Goal: Task Accomplishment & Management: Manage account settings

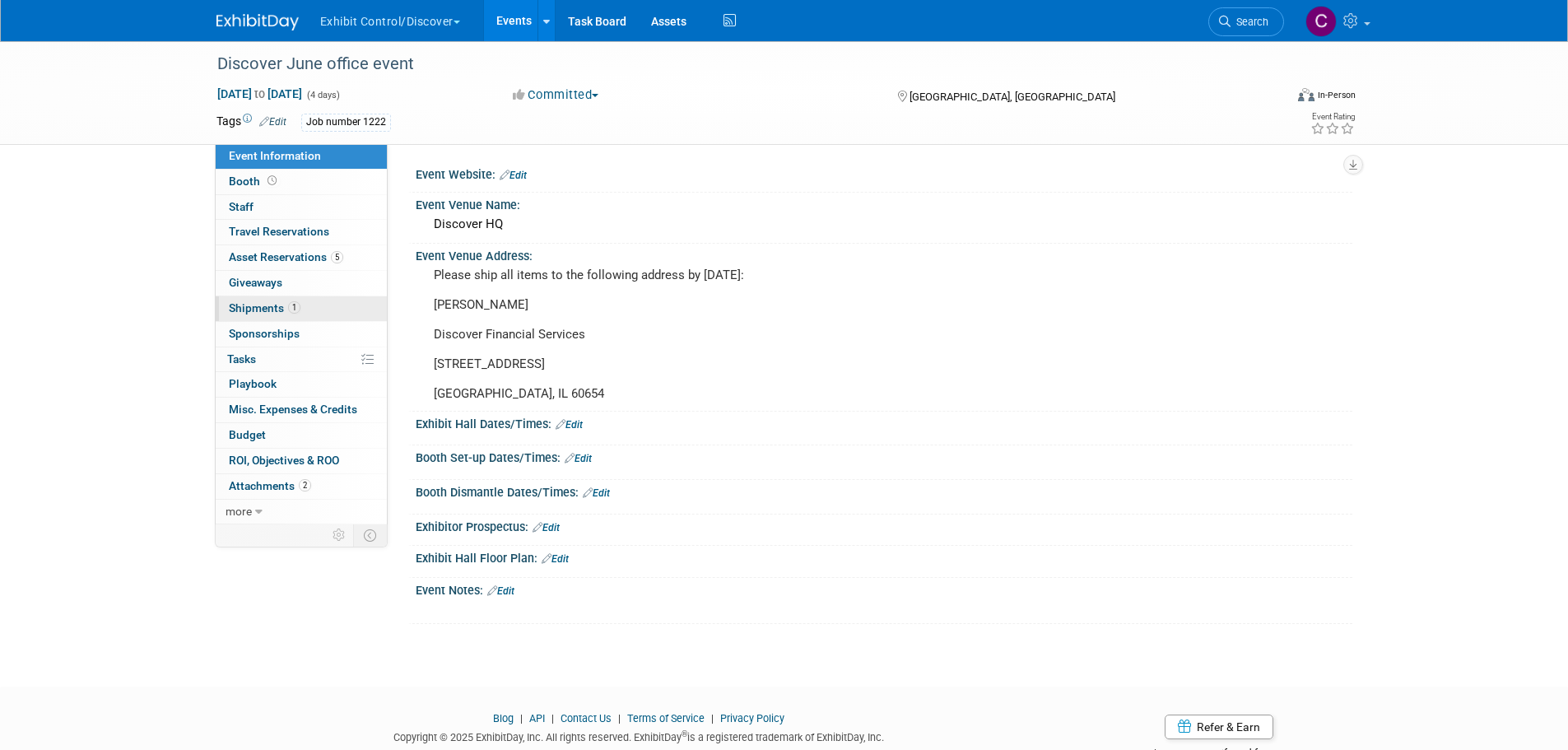
click at [263, 308] on span "Shipments 1" at bounding box center [264, 307] width 72 height 13
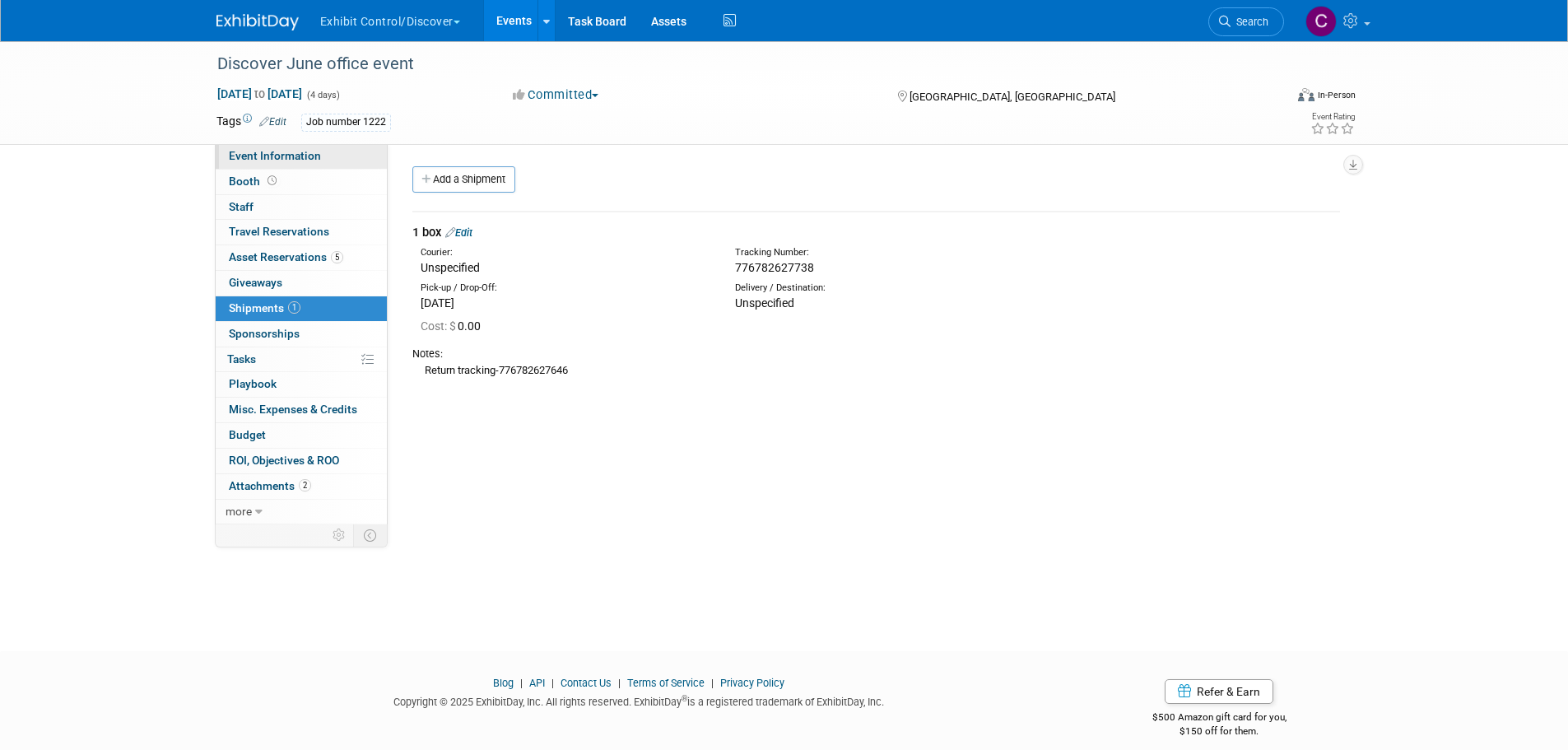
click at [276, 164] on link "Event Information" at bounding box center [301, 156] width 171 height 25
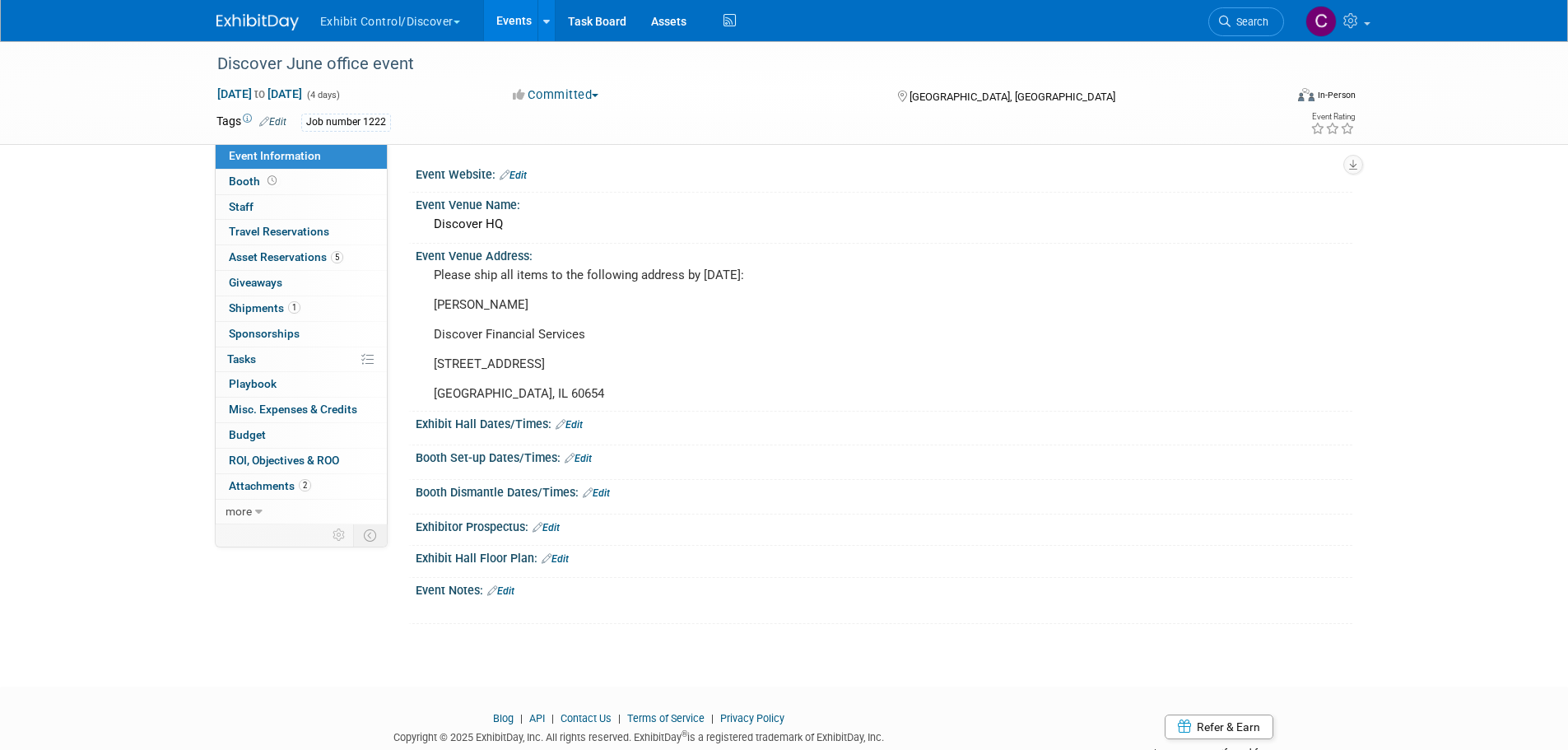
click at [361, 14] on button "Exhibit Control/Discover" at bounding box center [399, 18] width 162 height 36
click at [387, 96] on link "Exhibit Control/Discover" at bounding box center [395, 98] width 153 height 23
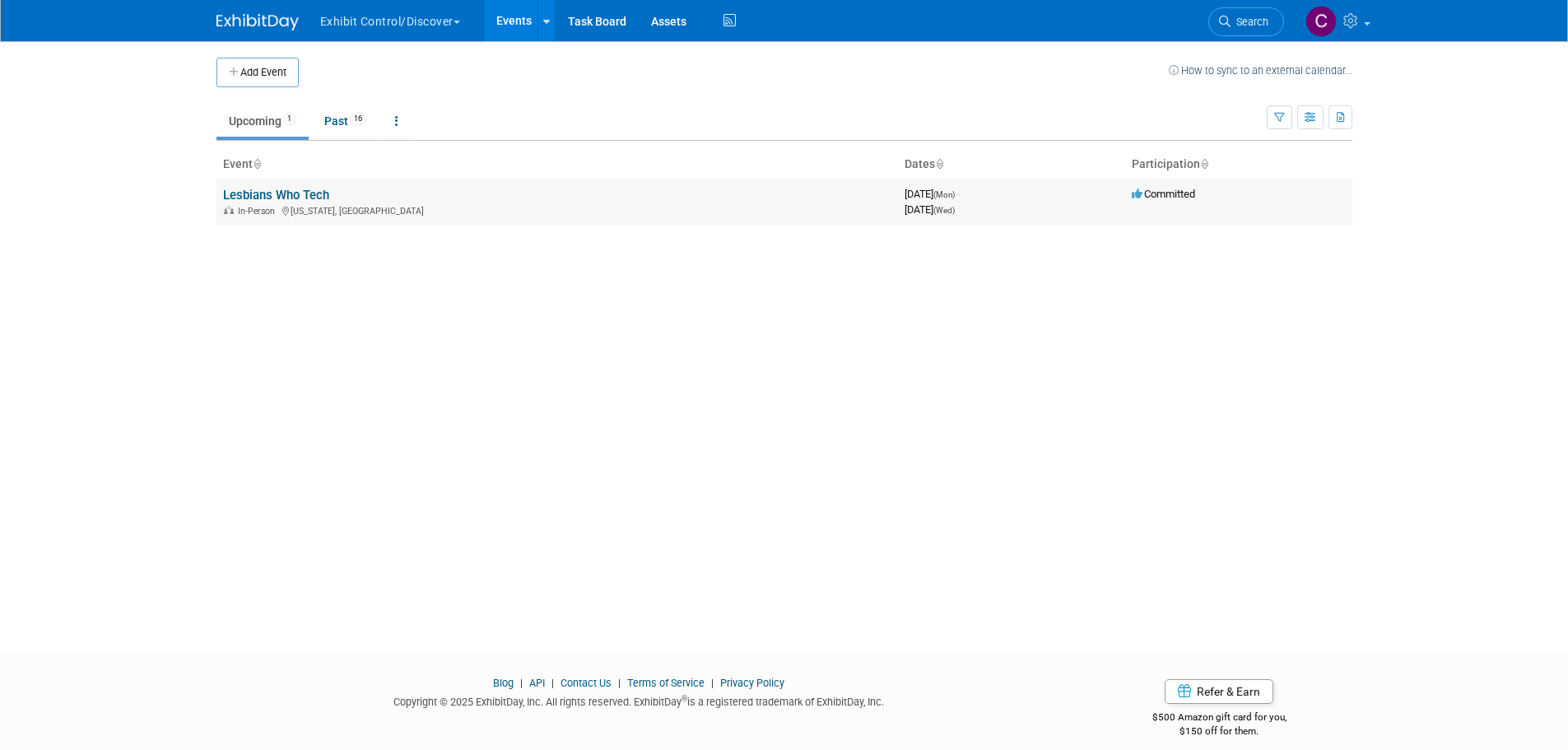
click at [301, 196] on link "Lesbians Who Tech" at bounding box center [276, 194] width 106 height 15
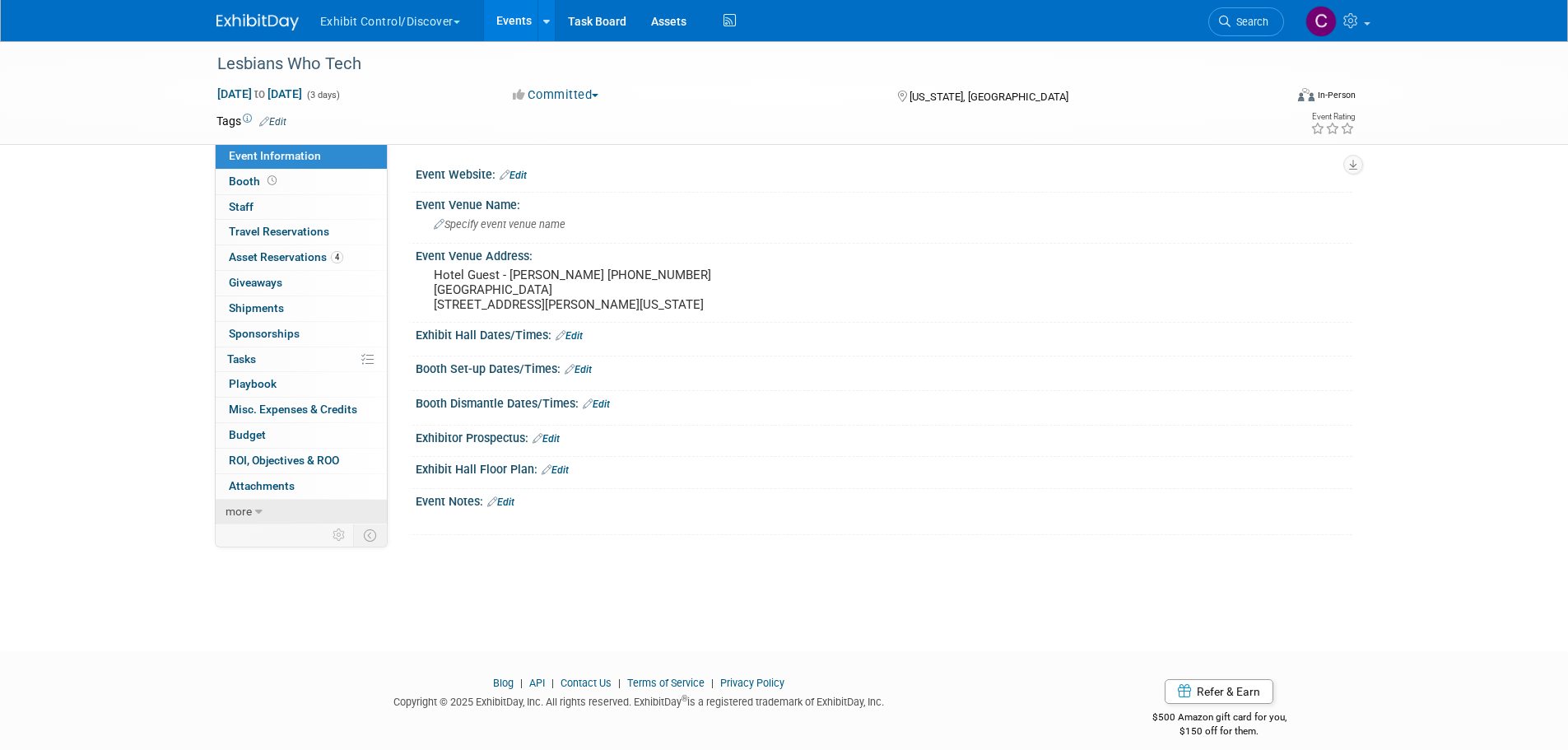
click at [245, 511] on span "more" at bounding box center [238, 510] width 27 height 13
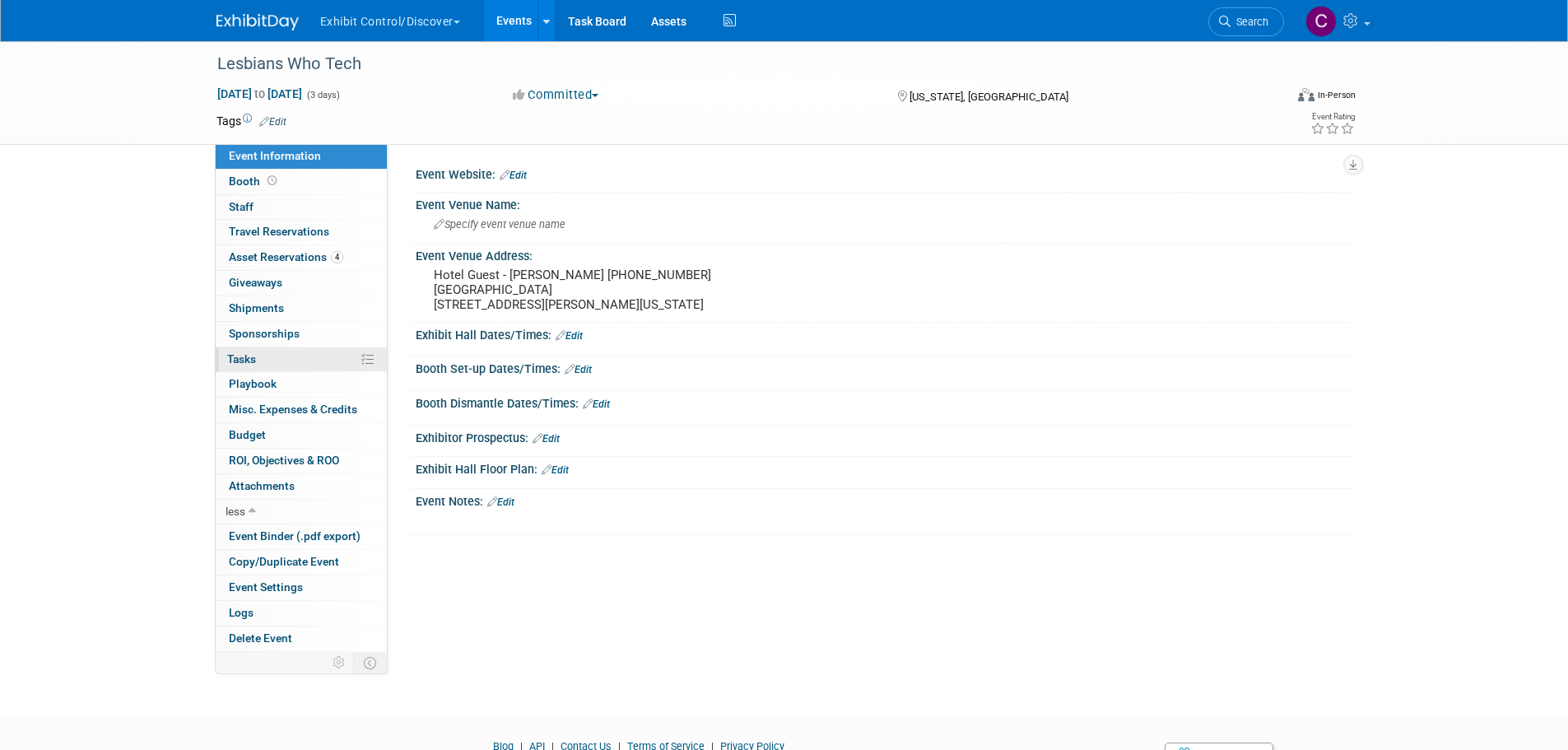
click at [268, 360] on link "0% Tasks 0%" at bounding box center [301, 360] width 171 height 25
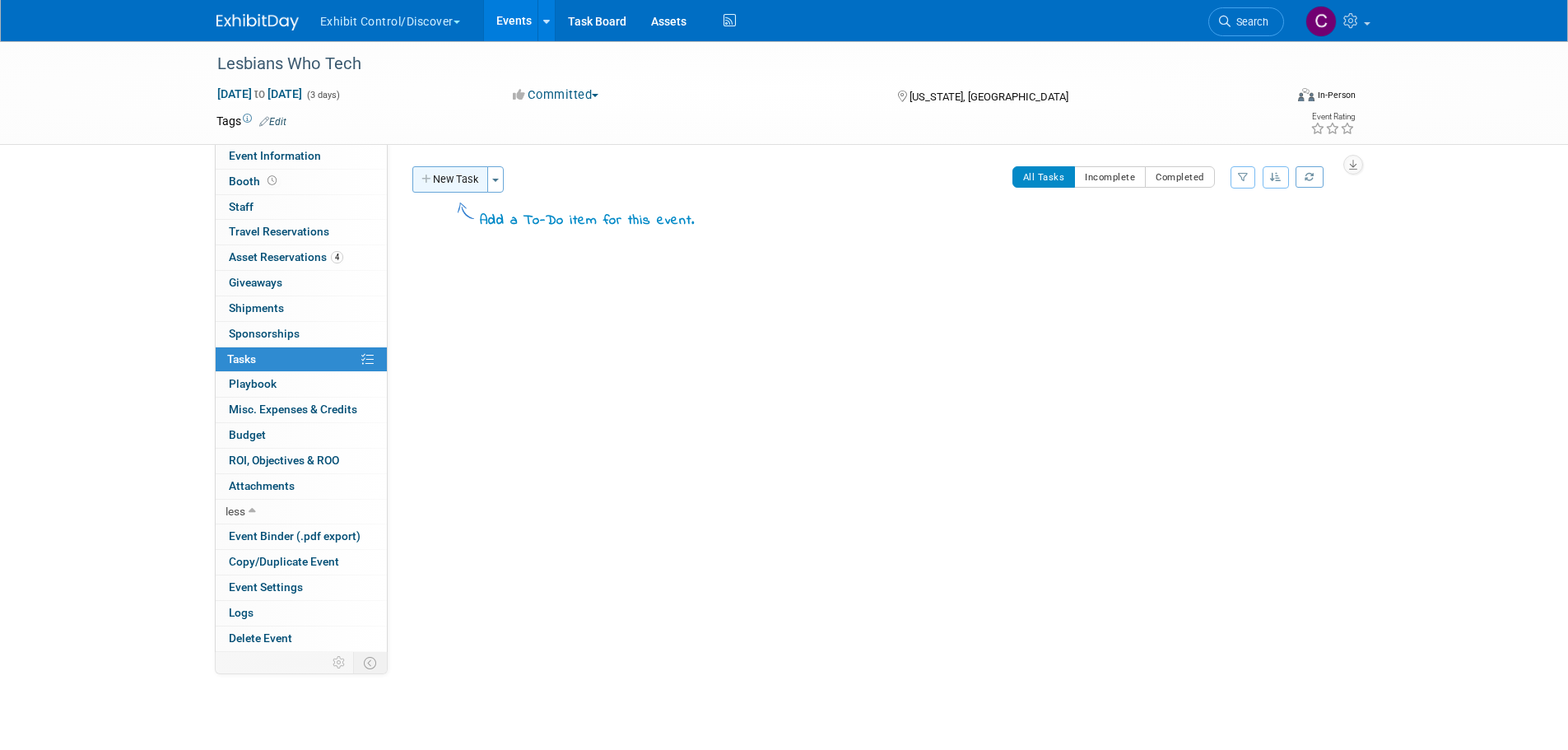
click at [443, 175] on button "New Task" at bounding box center [450, 179] width 75 height 27
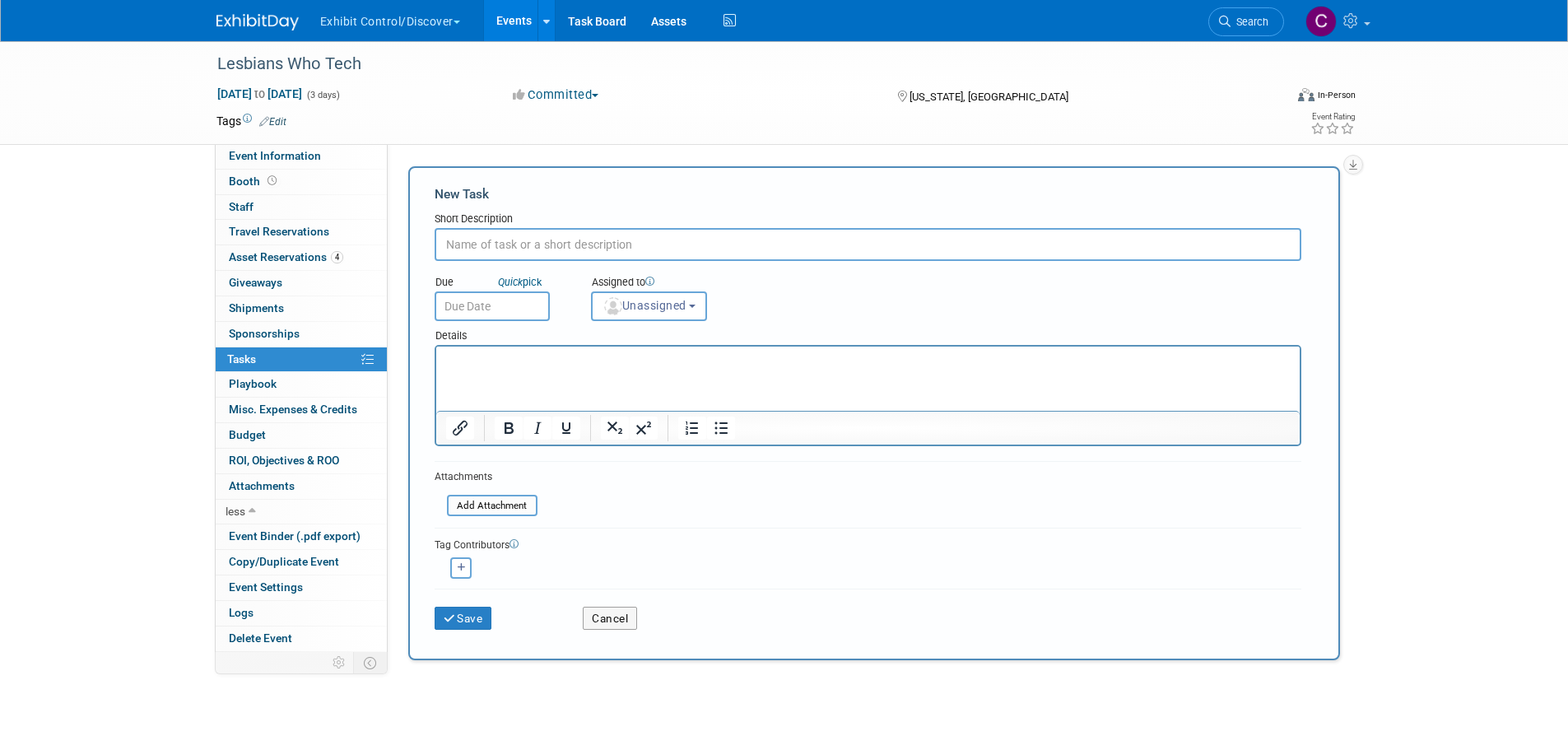
click at [674, 323] on div "Details" at bounding box center [868, 333] width 867 height 24
click at [678, 310] on span "Unassigned" at bounding box center [644, 305] width 84 height 13
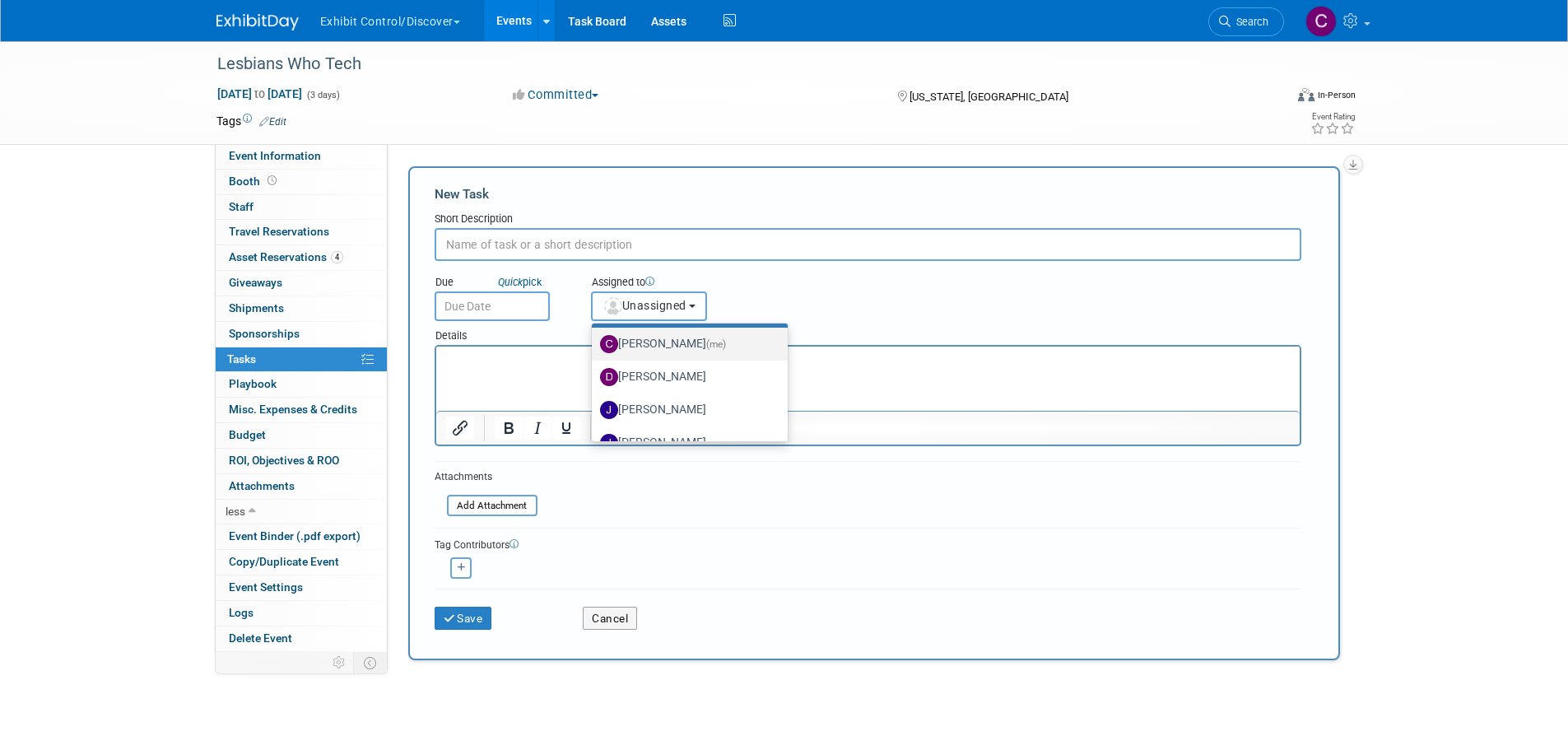
scroll to position [164, 0]
click at [674, 354] on label "Jessica Luyster" at bounding box center [686, 347] width 172 height 27
click at [594, 351] on input "Jessica Luyster" at bounding box center [589, 345] width 11 height 11
select select "d4550efa-913f-4d0f-84b6-87a8ca23c31c"
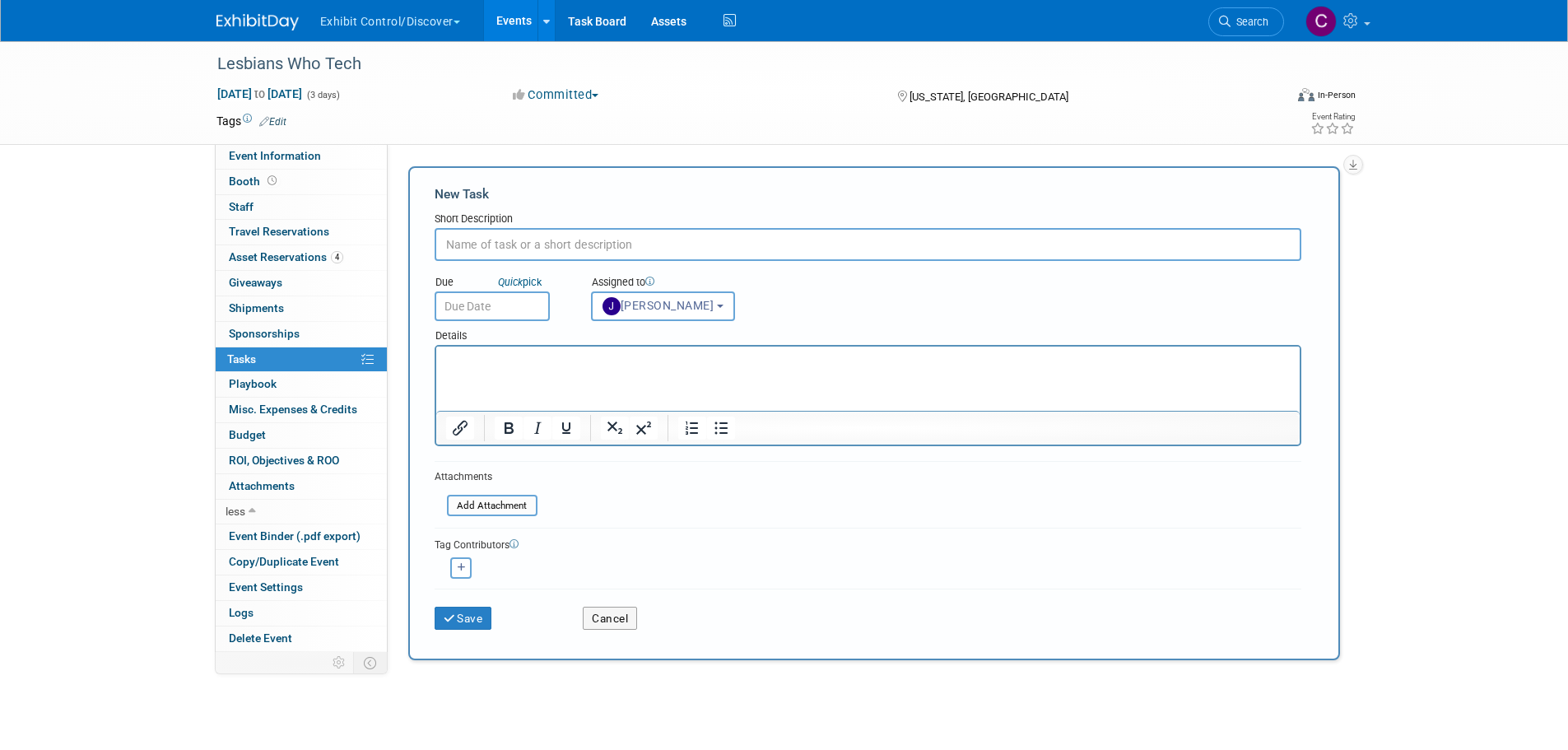
click at [561, 246] on input "text" at bounding box center [868, 244] width 867 height 33
type input "Pull and ship client items"
click at [538, 288] on link "Quick pick" at bounding box center [520, 282] width 50 height 14
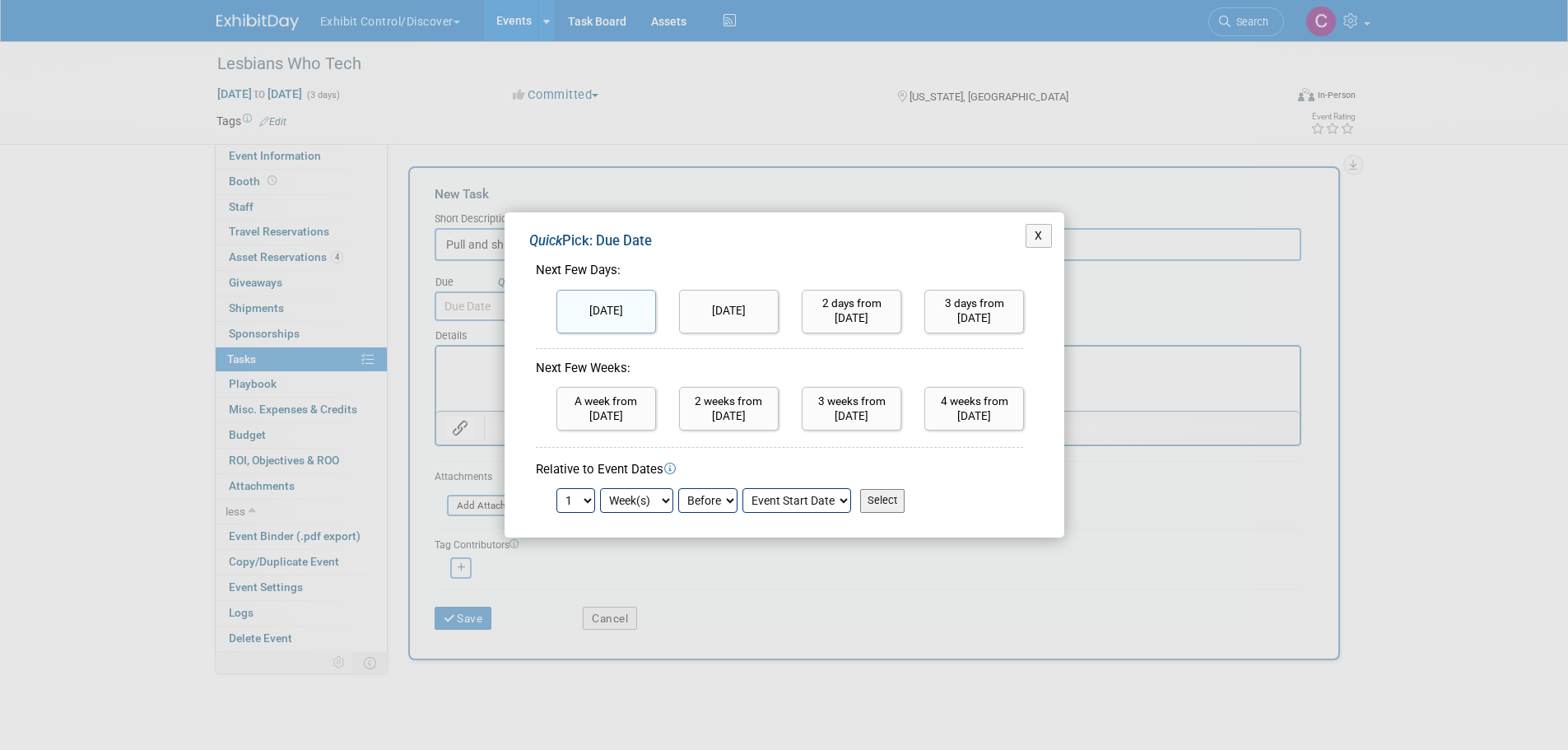
click at [587, 322] on input "Today" at bounding box center [606, 311] width 99 height 44
type input "Oct 6, 2025"
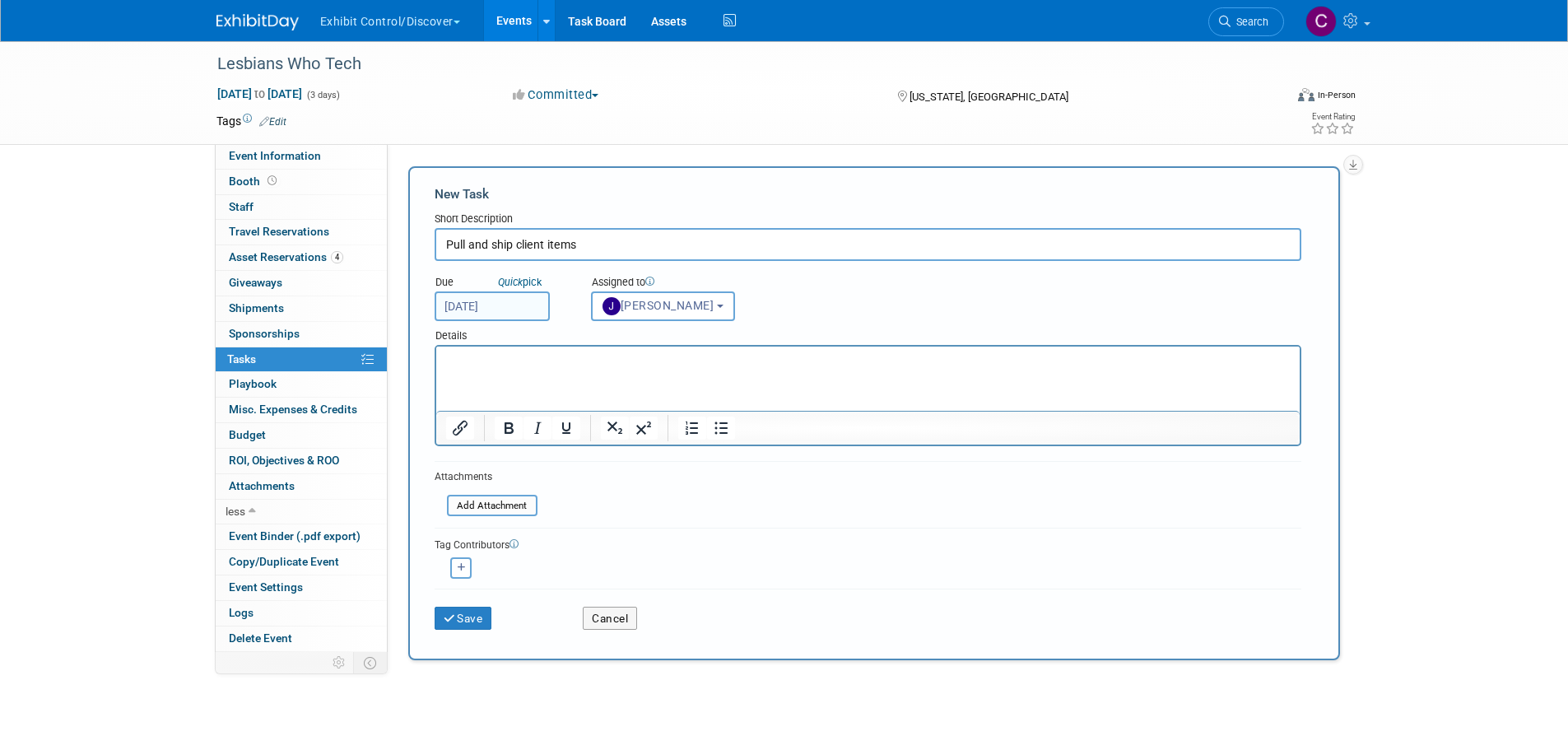
click at [567, 336] on div "Details" at bounding box center [868, 333] width 867 height 24
click at [554, 369] on html at bounding box center [867, 358] width 864 height 23
click at [460, 618] on button "Save" at bounding box center [463, 618] width 57 height 23
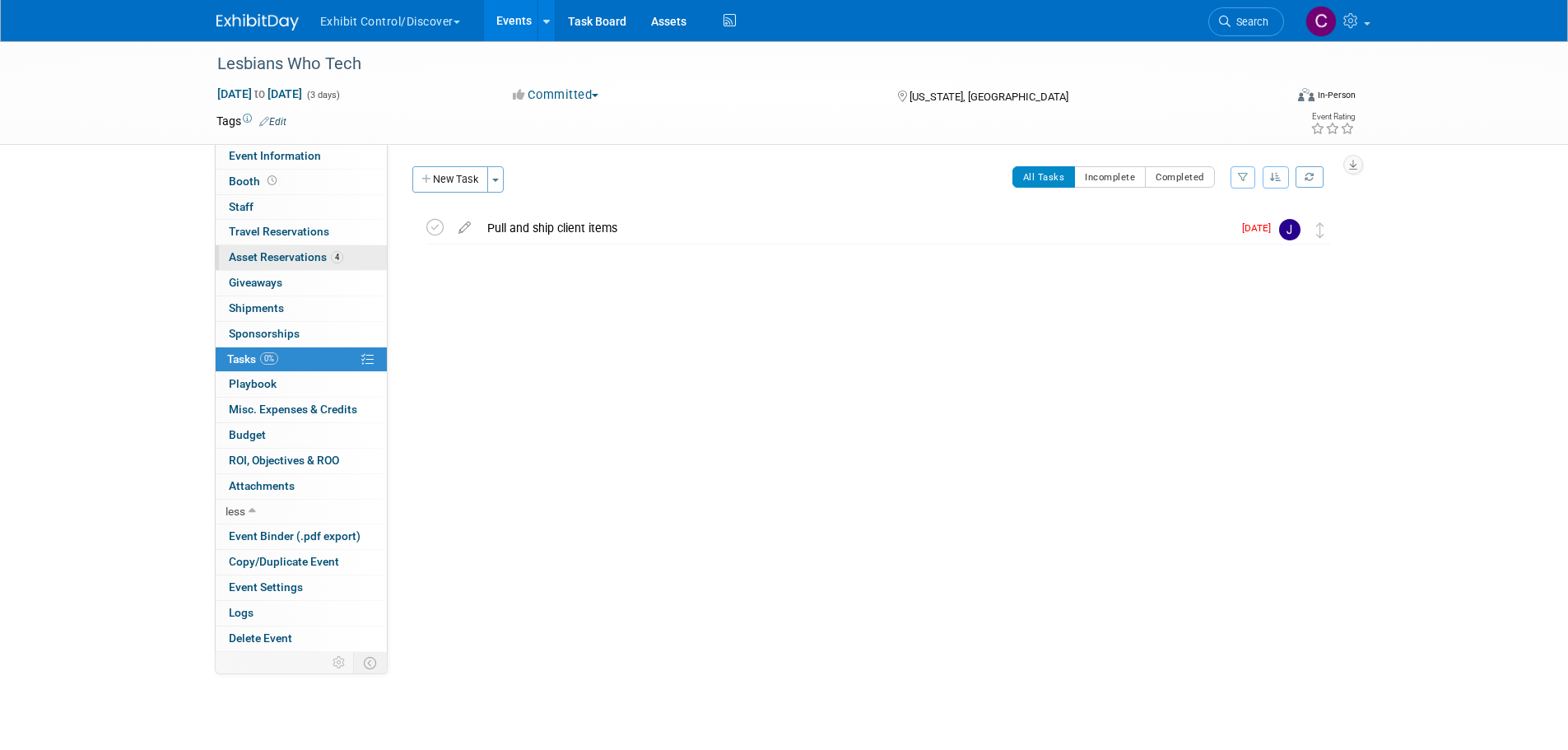
click at [266, 250] on span "Asset Reservations 4" at bounding box center [286, 256] width 115 height 13
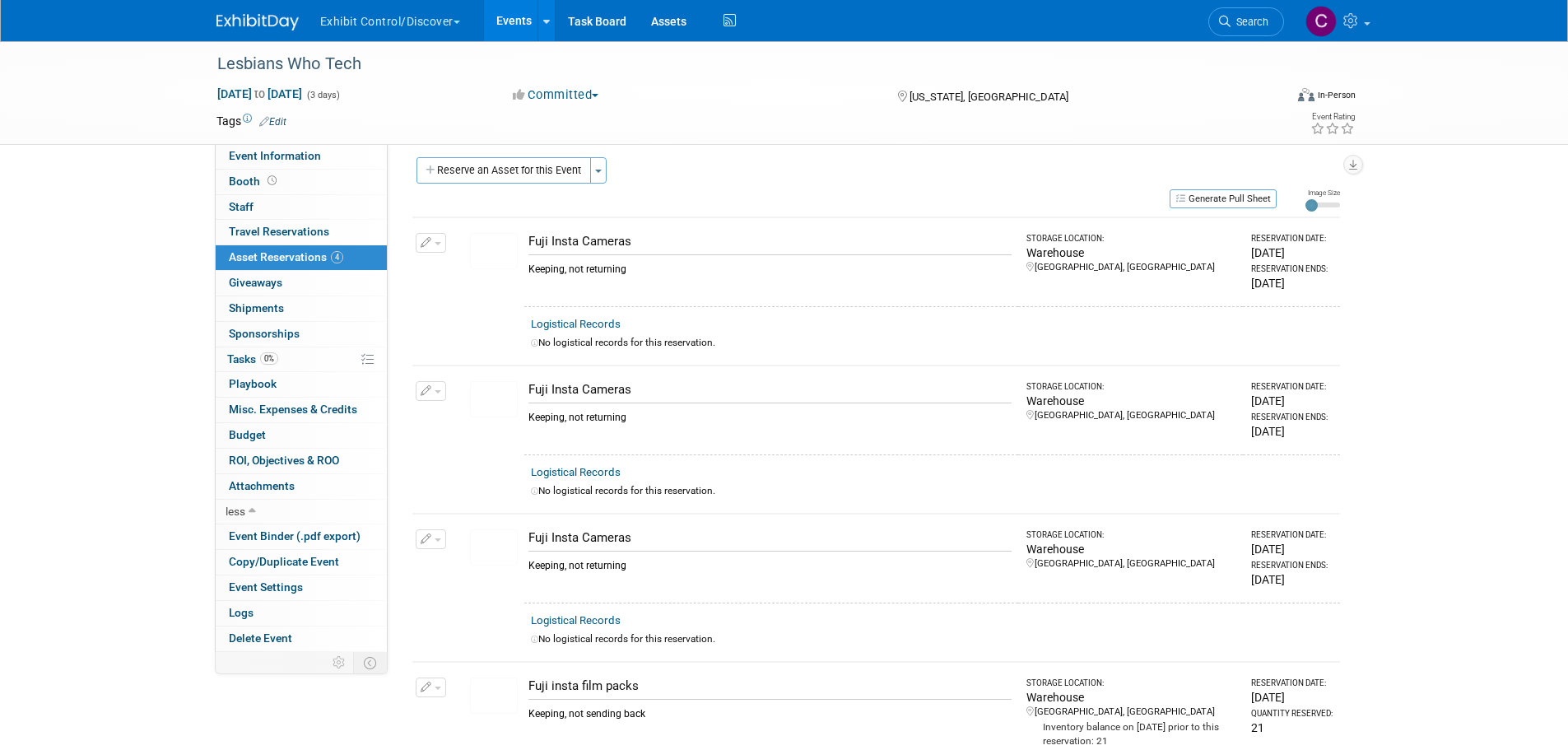
scroll to position [0, 0]
